Goal: Task Accomplishment & Management: Use online tool/utility

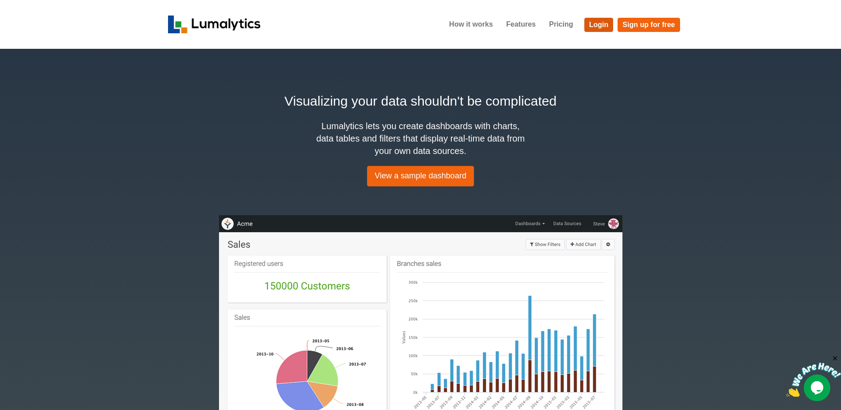
click at [596, 25] on link "Login" at bounding box center [598, 25] width 29 height 14
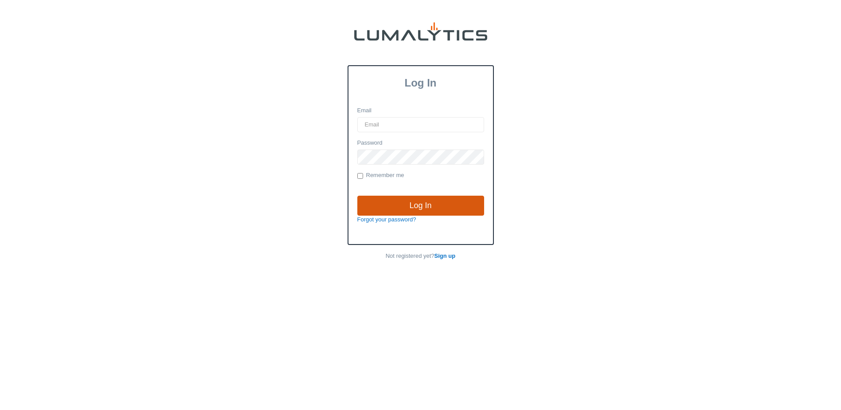
type input "[EMAIL_ADDRESS][DOMAIN_NAME]"
click at [434, 206] on input "Log In" at bounding box center [420, 205] width 127 height 20
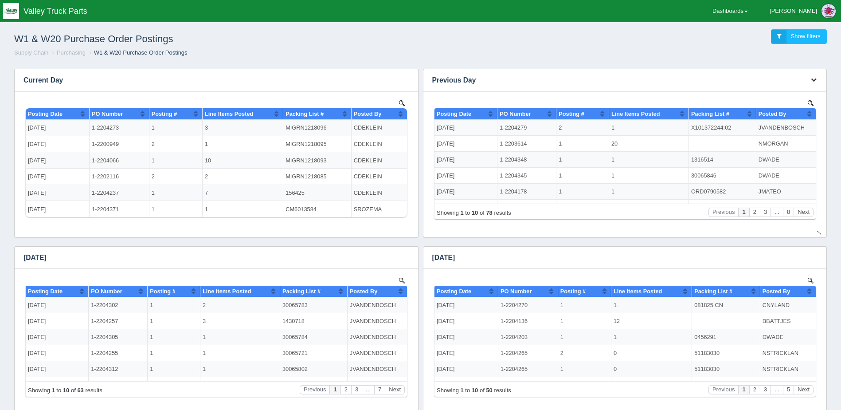
click at [816, 76] on button "button" at bounding box center [814, 80] width 12 height 14
click at [799, 90] on link "Download CSV" at bounding box center [784, 93] width 71 height 13
click at [590, 50] on ol "Supply Chain Purchasing W1 & W20 Purchase Order Postings" at bounding box center [420, 53] width 827 height 8
